Goal: Task Accomplishment & Management: Manage account settings

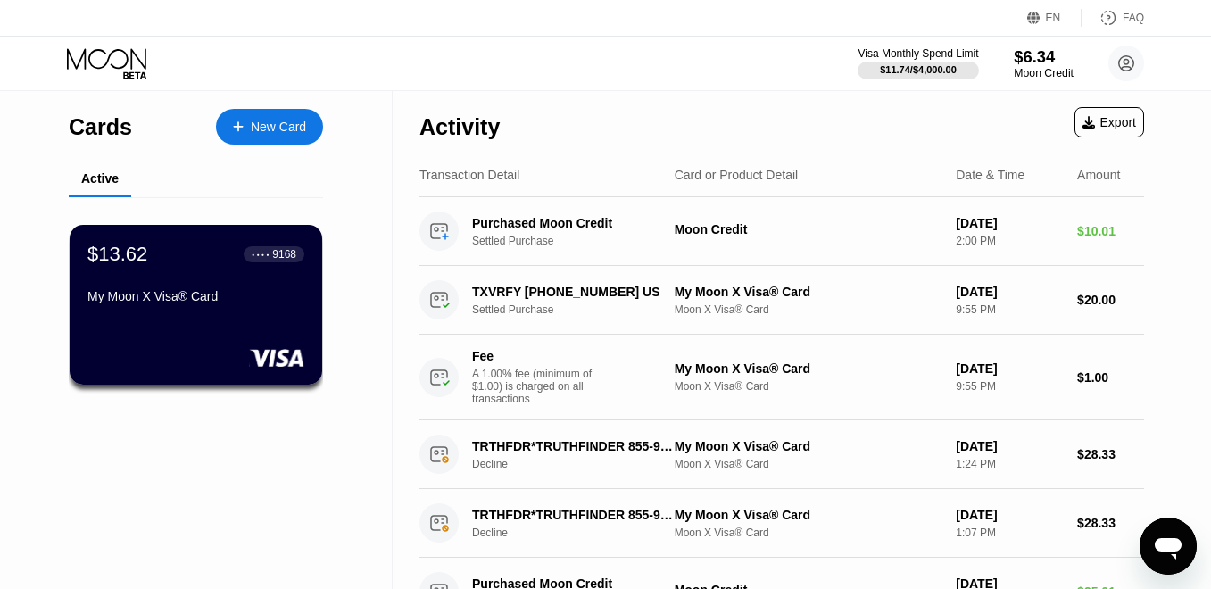
click at [1016, 63] on div "$6.34" at bounding box center [1044, 56] width 60 height 19
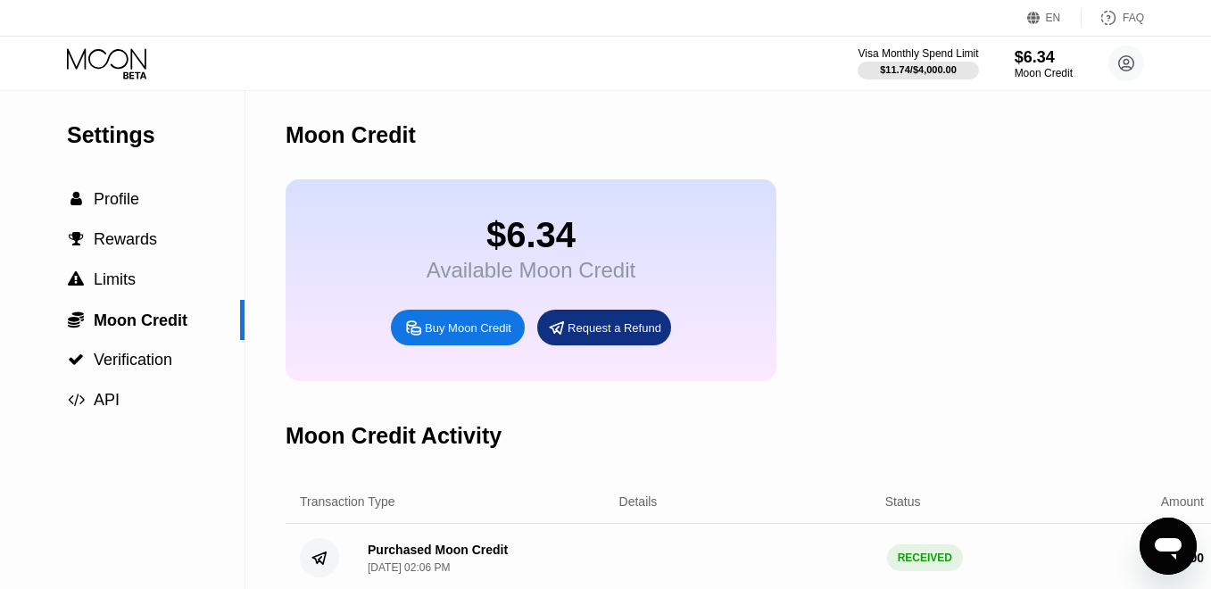
click at [1072, 60] on div "$6.34" at bounding box center [1044, 57] width 58 height 19
click at [1055, 65] on div "$6.34" at bounding box center [1044, 56] width 60 height 19
click at [126, 62] on icon at bounding box center [106, 58] width 79 height 21
